Goal: Book appointment/travel/reservation

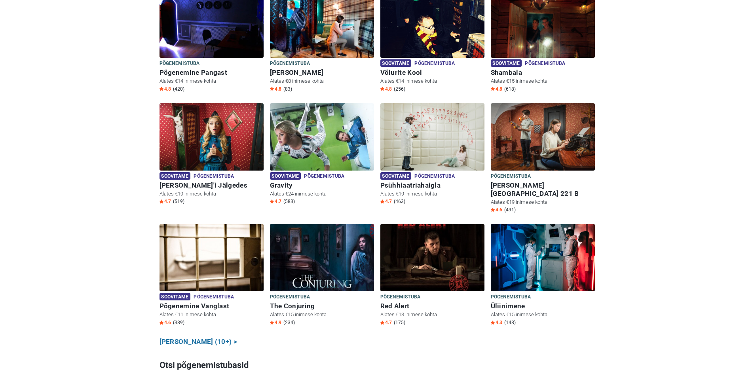
scroll to position [277, 0]
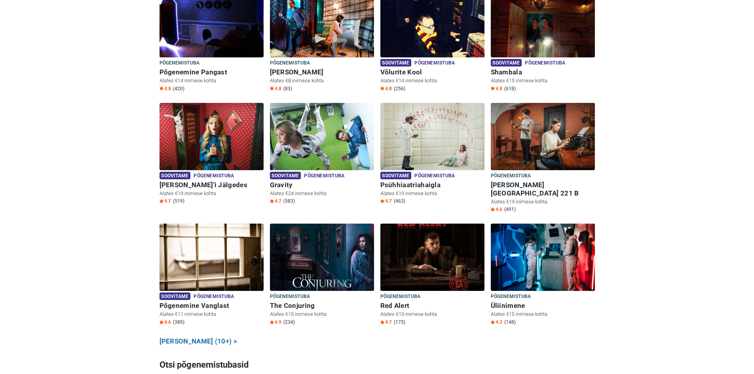
click at [192, 320] on div "Soovitame Põgenemistuba Põgenemistuba Põgenemine Vanglast Alates €11 inimese ko…" at bounding box center [211, 280] width 110 height 113
click at [190, 336] on link "Näita kõiki (10+) >" at bounding box center [198, 341] width 78 height 10
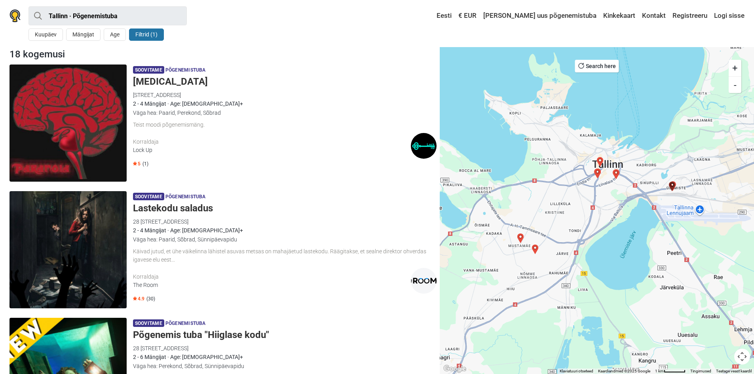
click at [141, 84] on h5 "[MEDICAL_DATA]" at bounding box center [285, 81] width 304 height 11
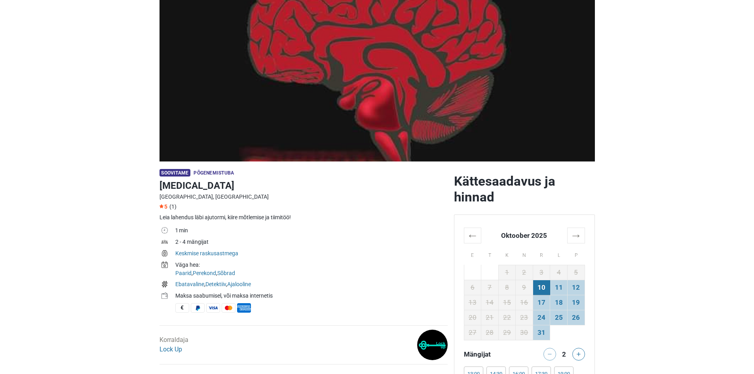
scroll to position [79, 0]
click at [560, 287] on td "11" at bounding box center [558, 286] width 17 height 15
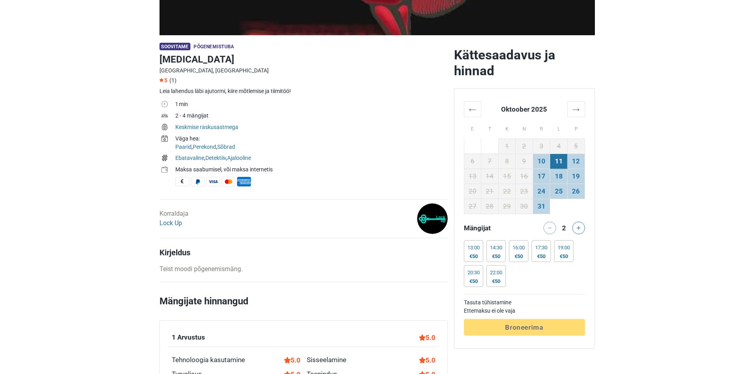
scroll to position [237, 0]
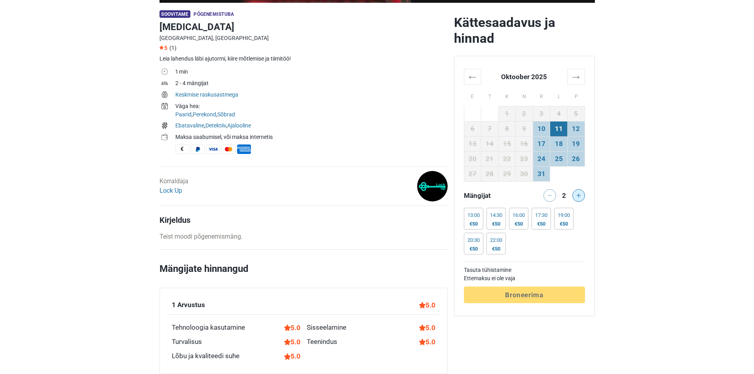
click at [581, 200] on button at bounding box center [578, 195] width 13 height 13
click at [568, 220] on div "19:00 €50" at bounding box center [563, 219] width 19 height 22
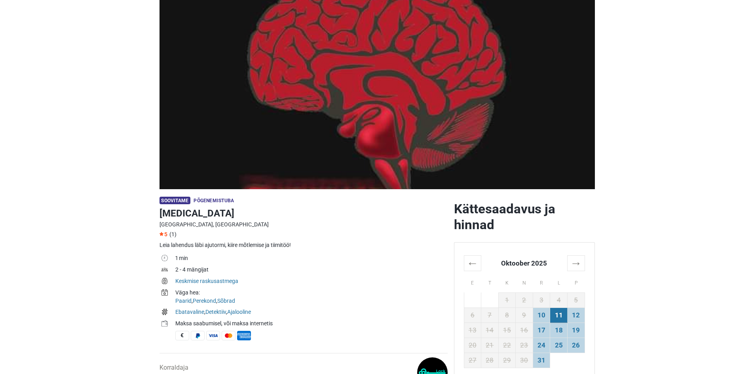
scroll to position [0, 0]
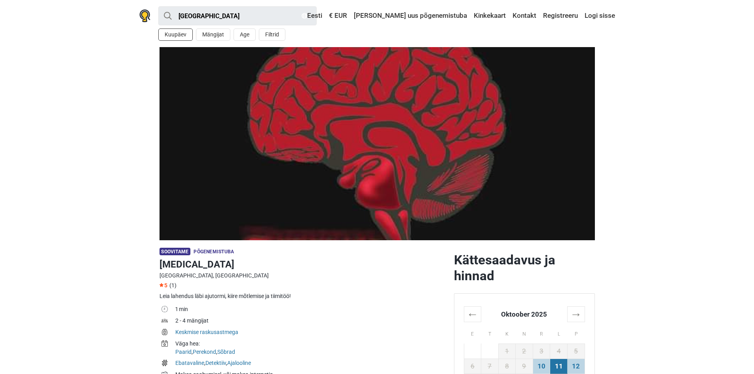
click at [180, 37] on button "Kuupäev" at bounding box center [175, 34] width 34 height 12
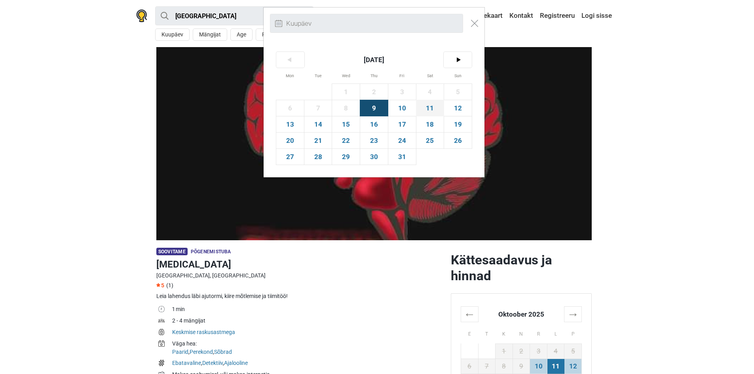
click at [434, 109] on span "11" at bounding box center [430, 108] width 28 height 16
type input "11. oktoober (L)"
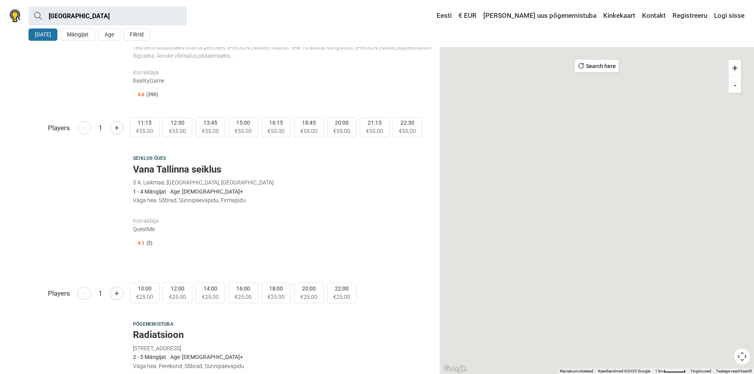
scroll to position [1900, 0]
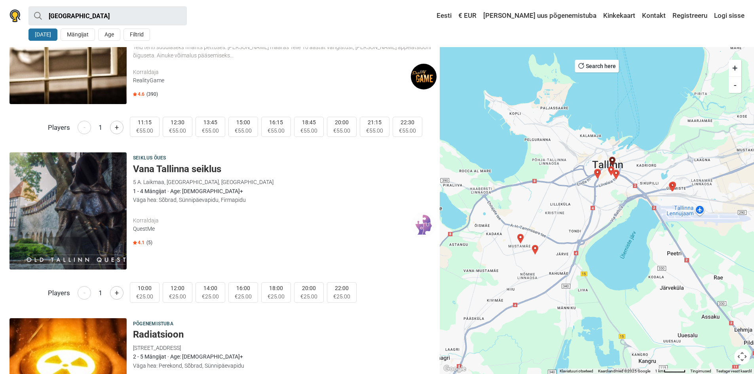
click at [199, 169] on h5 "Vana Tallinna seiklus" at bounding box center [285, 168] width 304 height 11
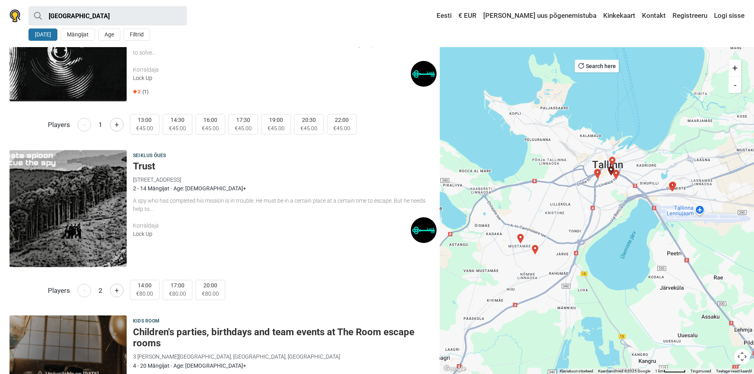
scroll to position [2518, 0]
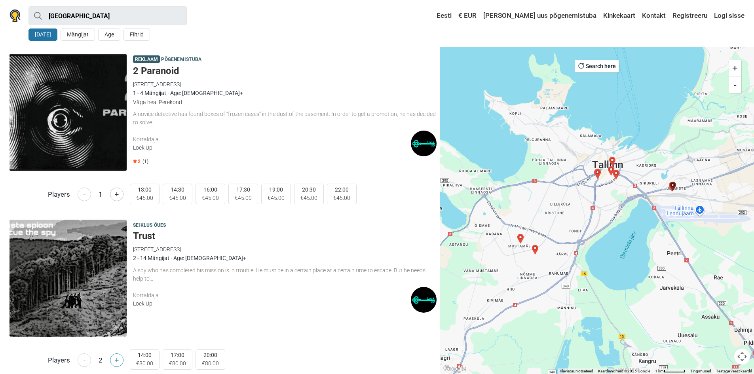
click at [112, 361] on button "+" at bounding box center [116, 359] width 13 height 13
click at [114, 360] on button "+" at bounding box center [116, 359] width 13 height 13
click at [276, 335] on div "Seiklus õues Trust 38/7 Peterburi tee, 11415 Tallinn, Estonia Lock Up 2 - 14 Mä…" at bounding box center [285, 278] width 304 height 117
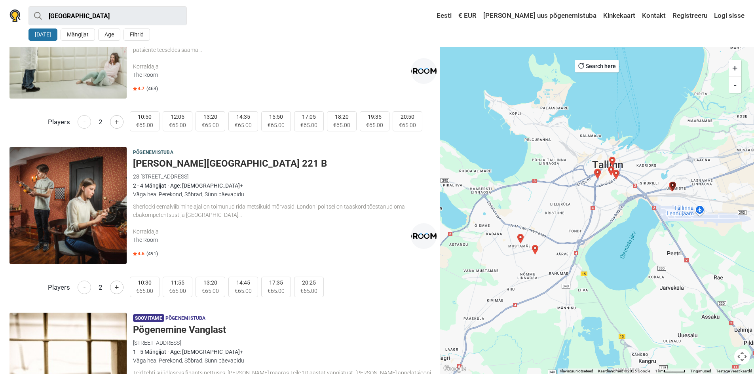
scroll to position [1569, 0]
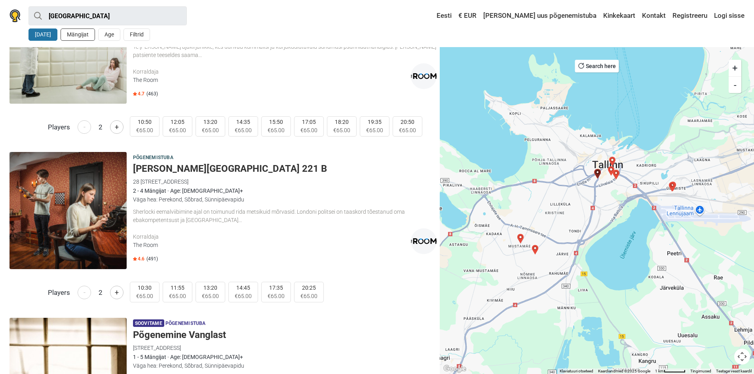
click at [78, 34] on button "Mängijat" at bounding box center [78, 34] width 34 height 12
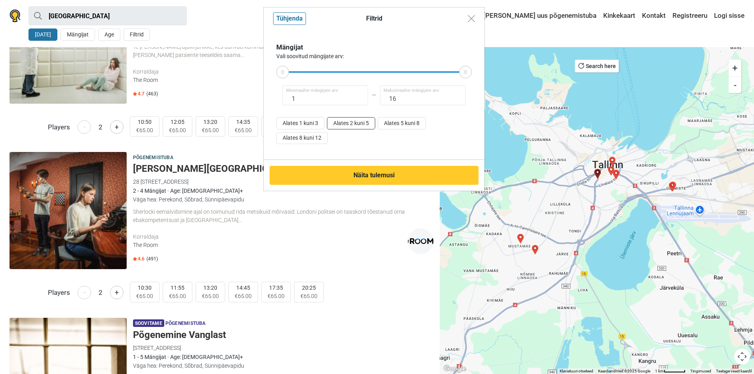
click at [351, 127] on button "Alates 2 kuni 5" at bounding box center [351, 123] width 48 height 12
type input "2"
type input "5"
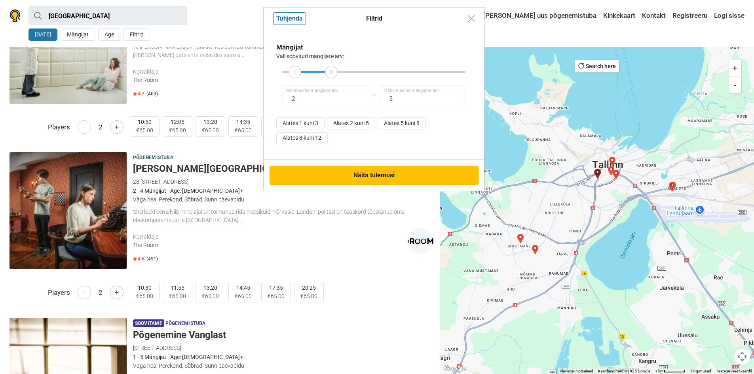
click at [359, 173] on button "Näita tulemusi" at bounding box center [373, 175] width 209 height 19
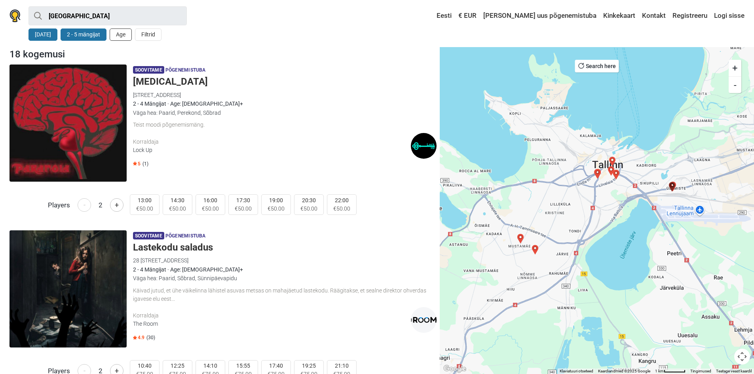
click at [122, 37] on button "Age" at bounding box center [121, 34] width 22 height 12
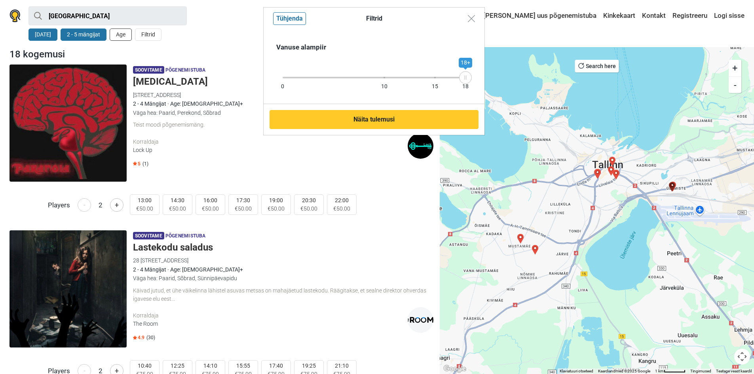
click at [122, 37] on div "Filtrid Tühjenda Vanuse alampiir 0 10 15 18 18+ Näita tulemusi" at bounding box center [377, 187] width 754 height 374
click at [191, 29] on div "Filtrid Tühjenda Vanuse alampiir 0 10 15 18 18+ Näita tulemusi" at bounding box center [377, 187] width 754 height 374
click at [233, 33] on div "Filtrid Tühjenda Vanuse alampiir 0 10 15 18 18+ Näita tulemusi" at bounding box center [377, 187] width 754 height 374
click at [415, 175] on div "Filtrid Tühjenda Vanuse alampiir 0 10 15 18 18+ Näita tulemusi" at bounding box center [377, 187] width 754 height 374
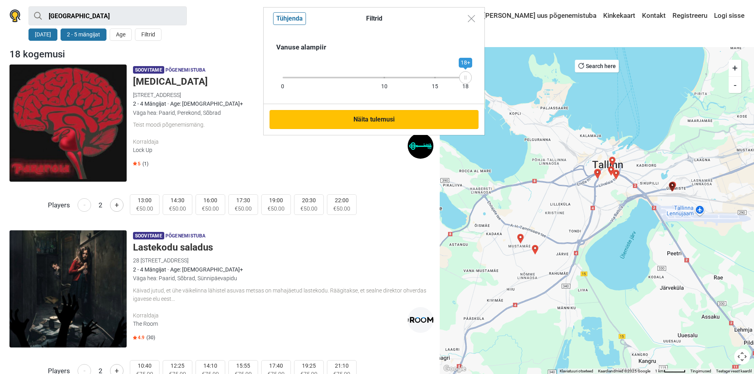
click at [382, 125] on button "Näita tulemusi" at bounding box center [373, 119] width 209 height 19
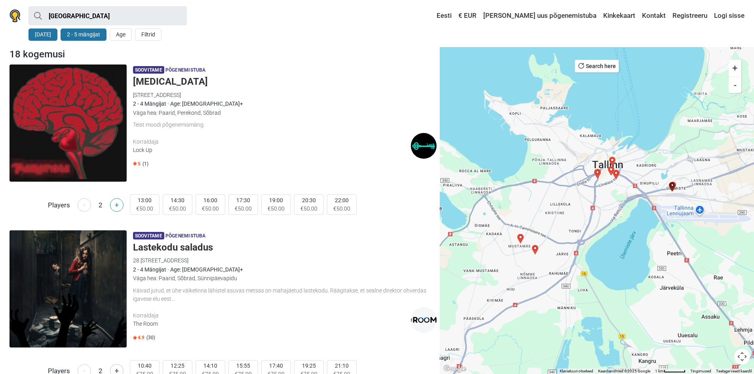
click at [116, 208] on button "+" at bounding box center [116, 204] width 13 height 13
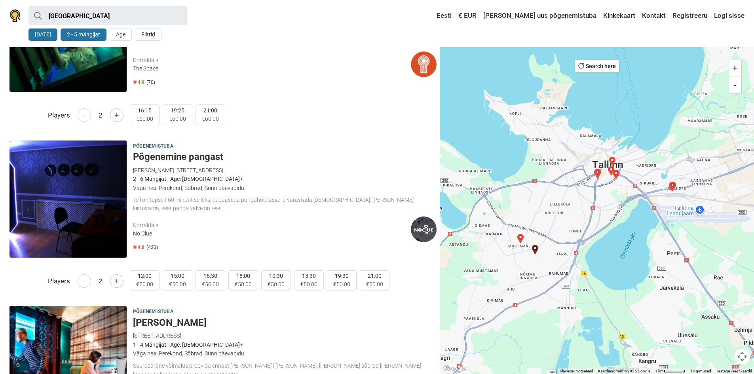
scroll to position [435, 0]
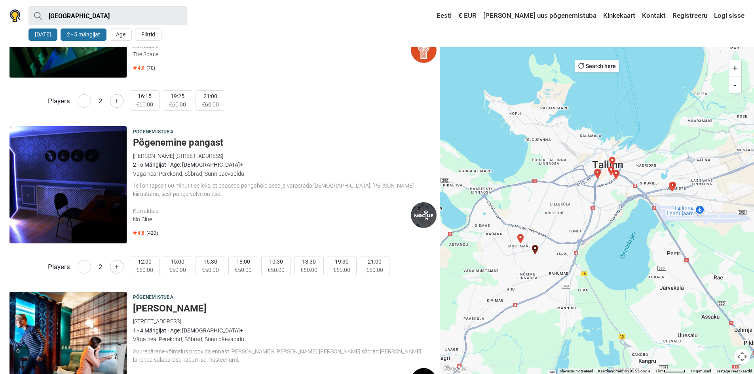
click at [149, 142] on h5 "Põgenemine pangast" at bounding box center [285, 142] width 304 height 11
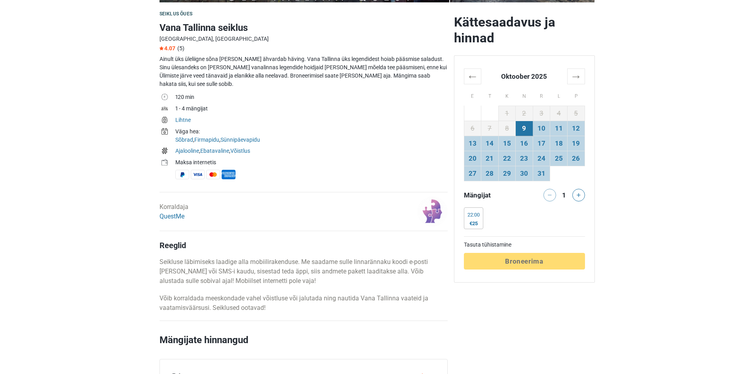
scroll to position [277, 0]
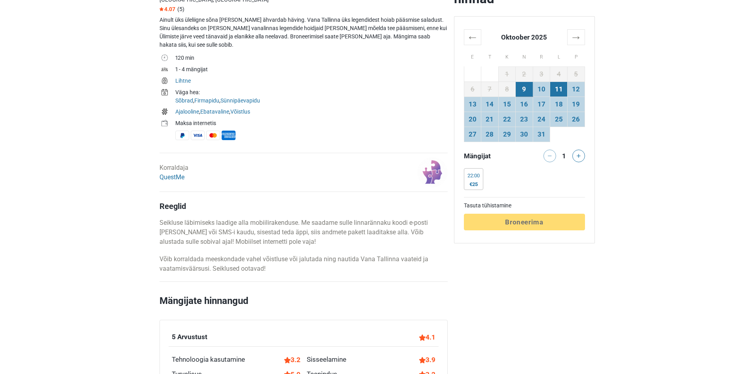
click at [557, 92] on td "11" at bounding box center [558, 89] width 17 height 15
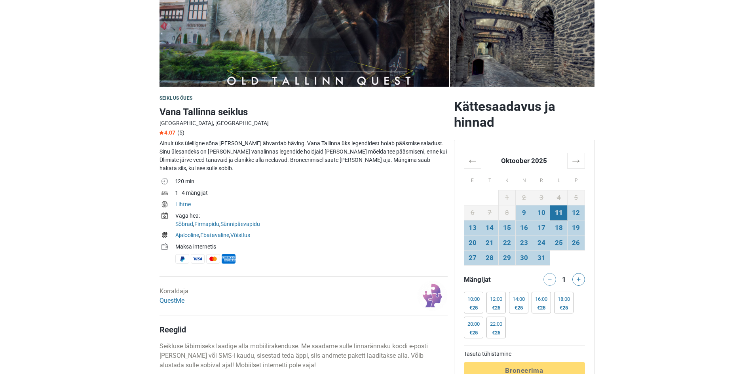
scroll to position [0, 0]
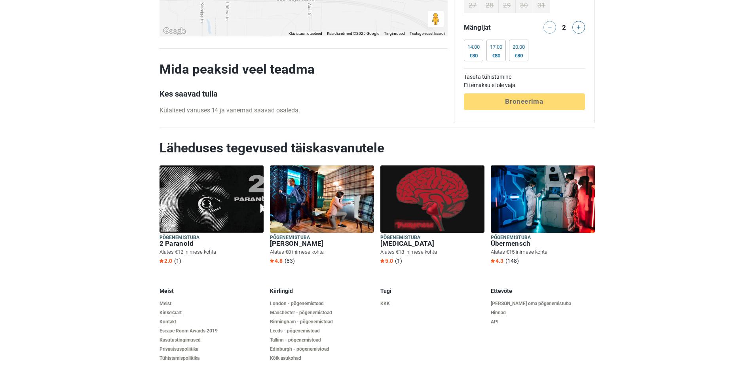
scroll to position [814, 0]
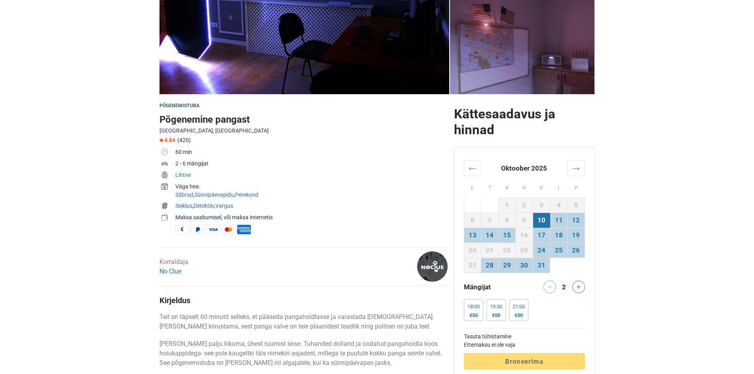
scroll to position [158, 0]
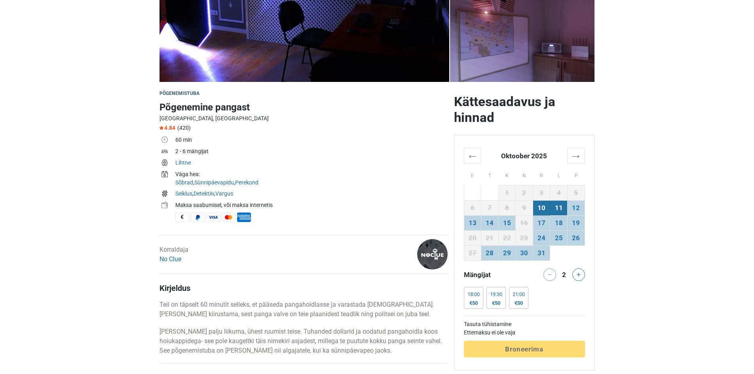
click at [558, 209] on td "11" at bounding box center [558, 207] width 17 height 15
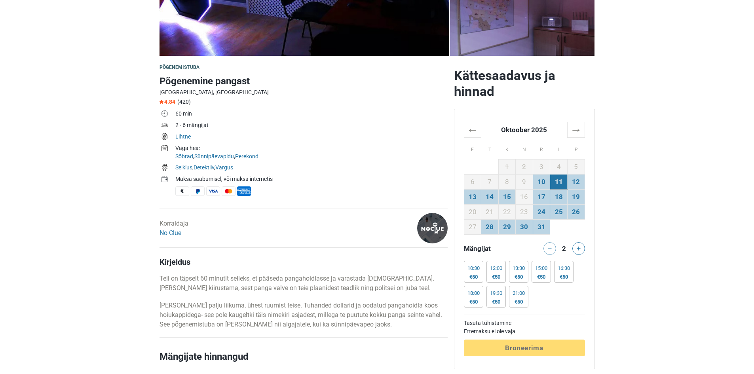
scroll to position [198, 0]
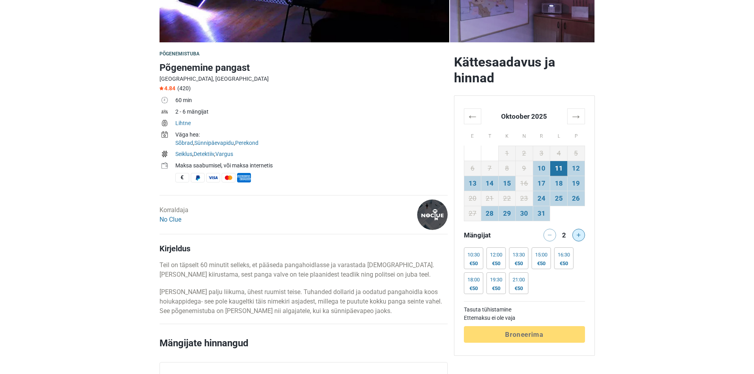
click at [576, 239] on button at bounding box center [578, 235] width 13 height 13
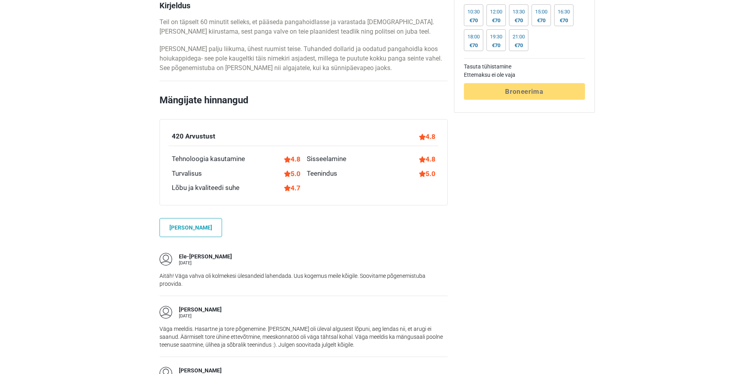
scroll to position [475, 0]
